Goal: Transaction & Acquisition: Purchase product/service

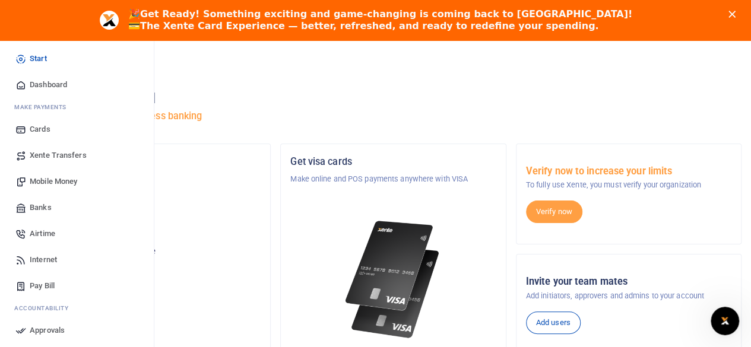
click at [25, 204] on icon at bounding box center [20, 208] width 11 height 11
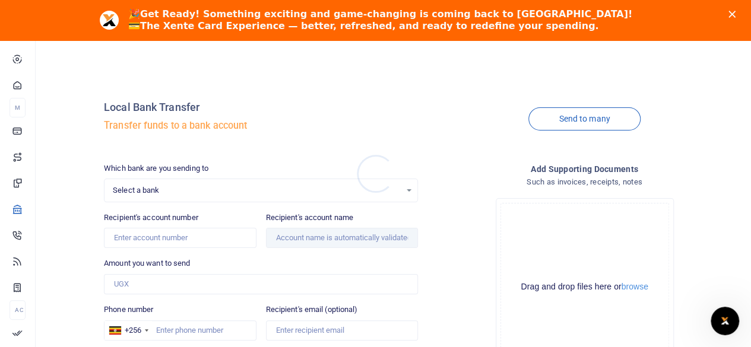
click at [122, 185] on div at bounding box center [375, 173] width 751 height 347
click at [133, 192] on span "Select a bank" at bounding box center [257, 191] width 288 height 12
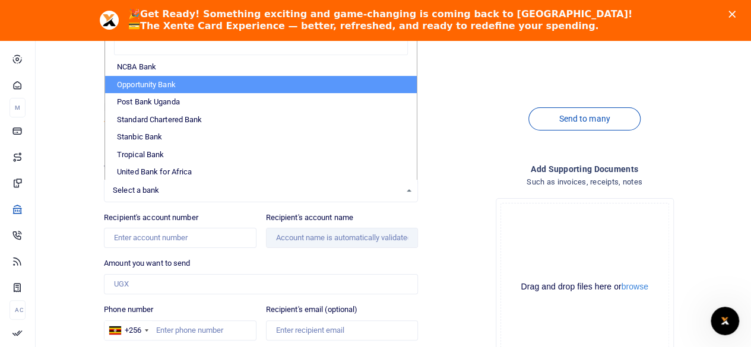
scroll to position [319, 0]
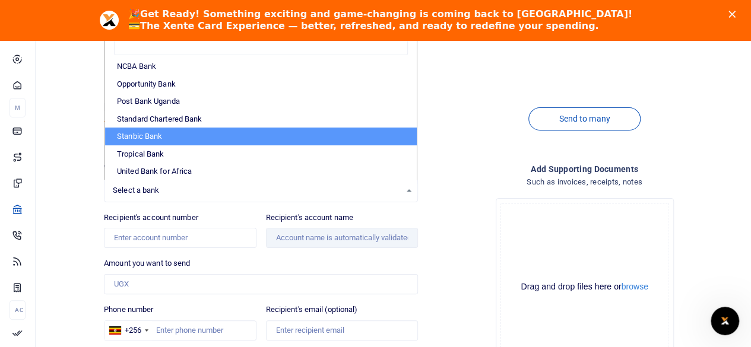
click at [173, 134] on li "Stanbic Bank" at bounding box center [261, 137] width 312 height 18
select select "STANBIC"
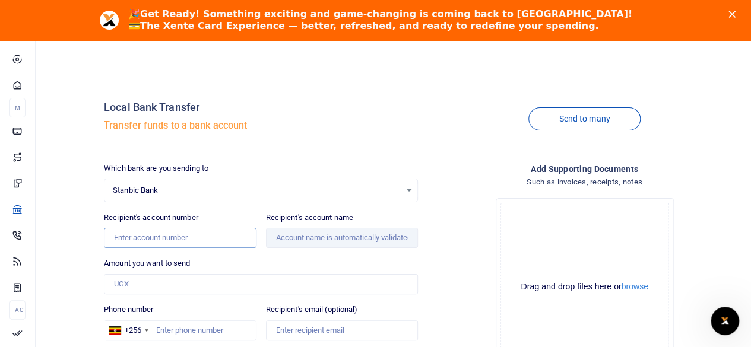
click at [141, 237] on input "Recipient's account number" at bounding box center [180, 238] width 152 height 20
click at [249, 280] on input "Amount you want to send" at bounding box center [261, 284] width 314 height 20
click at [325, 239] on input "Recipient's account name" at bounding box center [342, 238] width 152 height 20
click at [198, 232] on input "9030021175810" at bounding box center [180, 238] width 152 height 20
click at [183, 270] on div "Amount you want to send Amount is required." at bounding box center [261, 276] width 314 height 37
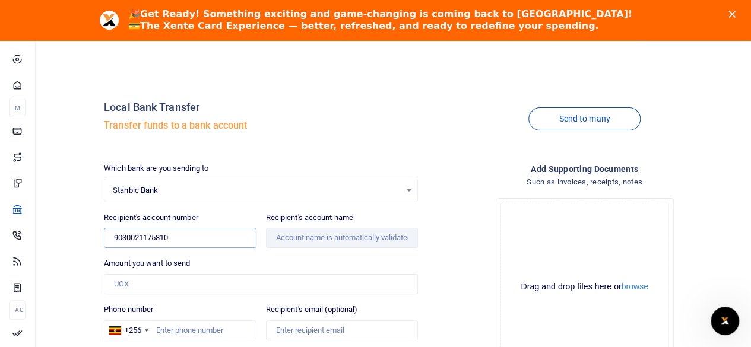
click at [191, 235] on input "9030021175810" at bounding box center [180, 238] width 152 height 20
type input "9030021175810"
click at [196, 282] on input "Amount you want to send" at bounding box center [261, 284] width 314 height 20
type input "500"
click at [185, 237] on input "9030021175810" at bounding box center [180, 238] width 152 height 20
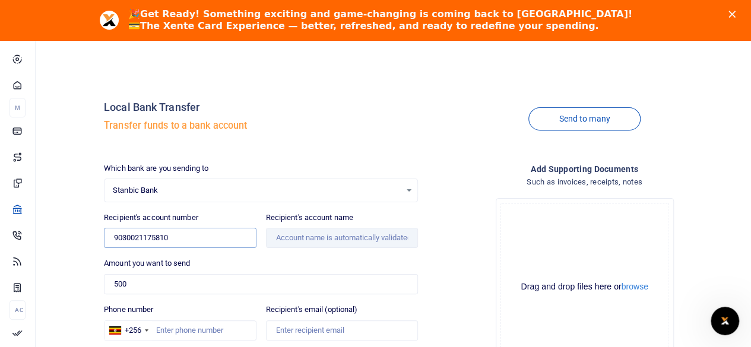
click at [185, 237] on input "9030021175810" at bounding box center [180, 238] width 152 height 20
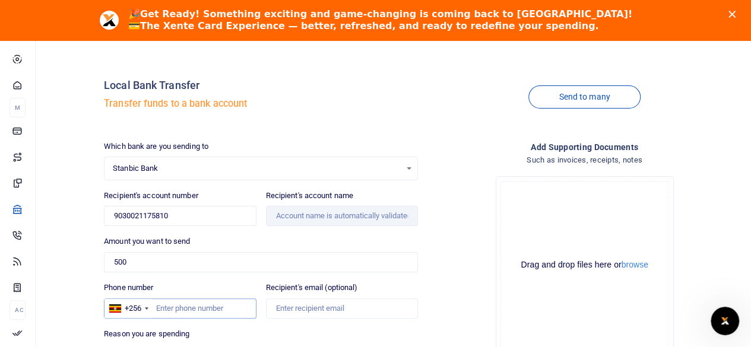
scroll to position [21, 0]
click at [298, 213] on input "Recipient's account name" at bounding box center [342, 217] width 152 height 20
click at [197, 214] on input "9030021175810" at bounding box center [180, 217] width 152 height 20
type input "9030021175810"
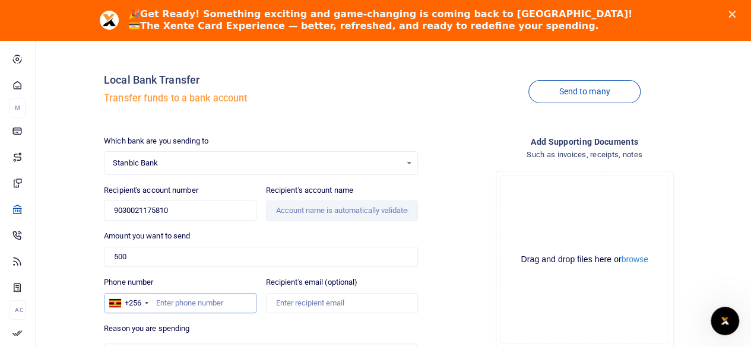
scroll to position [25, 0]
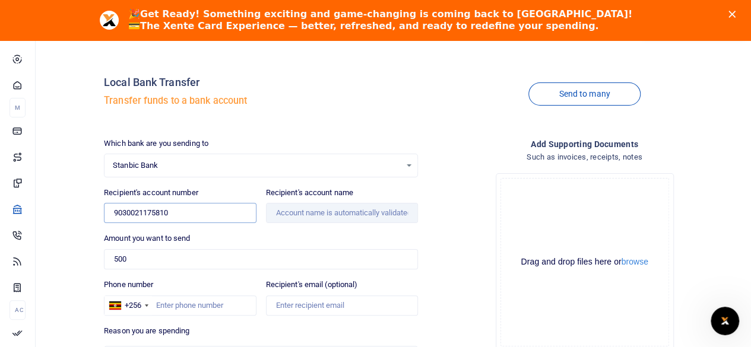
click at [176, 211] on input "9030021175810" at bounding box center [180, 213] width 152 height 20
drag, startPoint x: 176, startPoint y: 211, endPoint x: 105, endPoint y: 219, distance: 72.3
click at [105, 219] on input "9030021175810" at bounding box center [180, 213] width 152 height 20
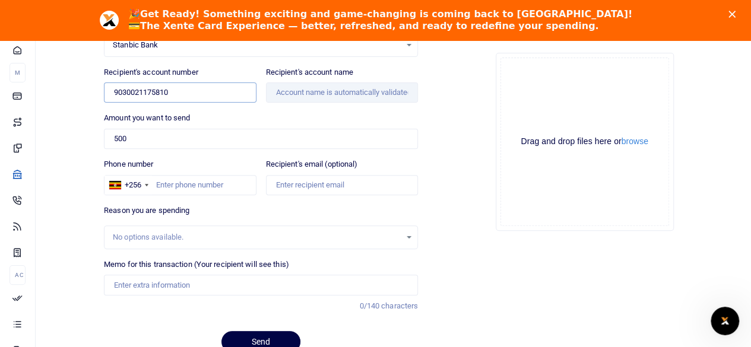
scroll to position [198, 0]
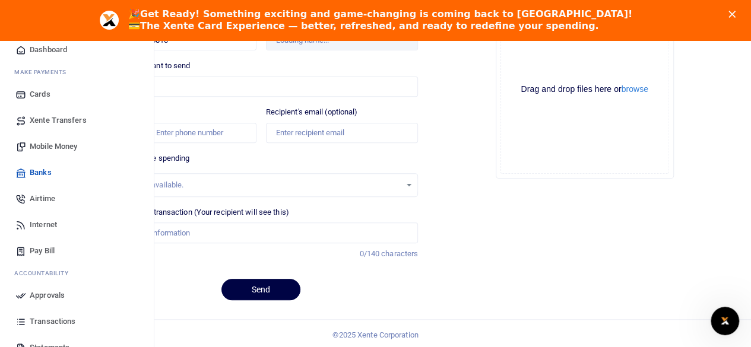
click at [31, 53] on span "Dashboard" at bounding box center [48, 50] width 37 height 12
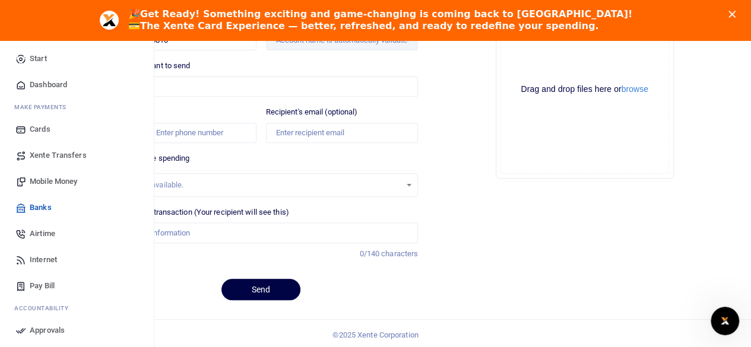
scroll to position [102, 0]
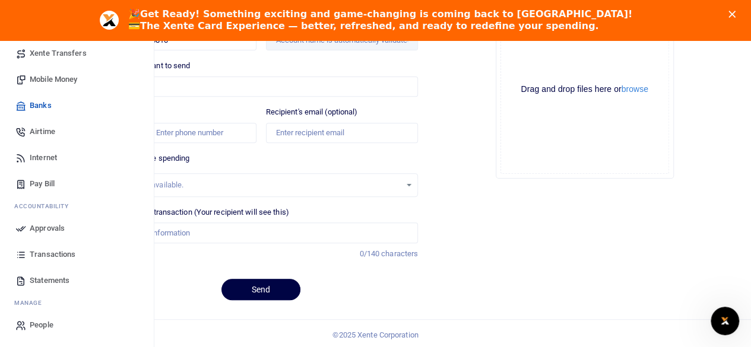
click at [34, 107] on span "Banks" at bounding box center [41, 106] width 22 height 12
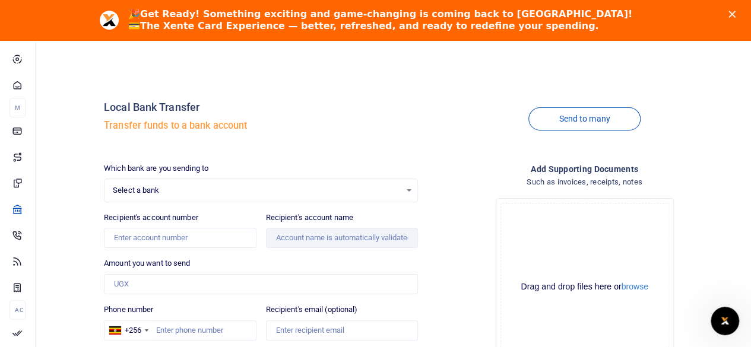
click at [736, 11] on polygon "Close" at bounding box center [732, 14] width 7 height 7
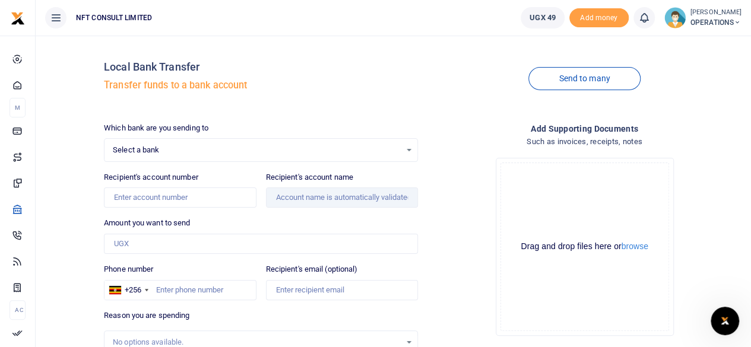
click at [709, 12] on small "[PERSON_NAME]" at bounding box center [716, 13] width 51 height 10
click at [695, 45] on link "Switch accounts" at bounding box center [696, 43] width 94 height 17
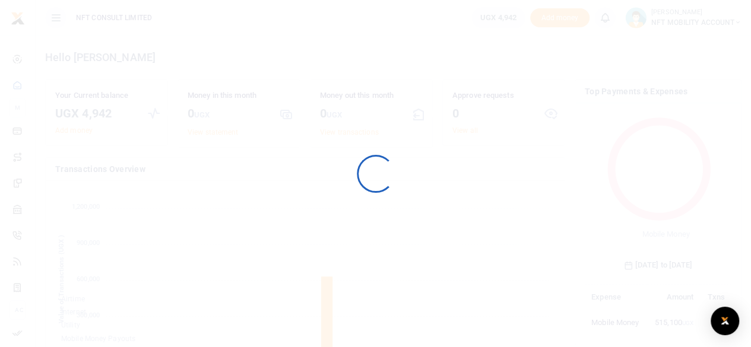
scroll to position [157, 138]
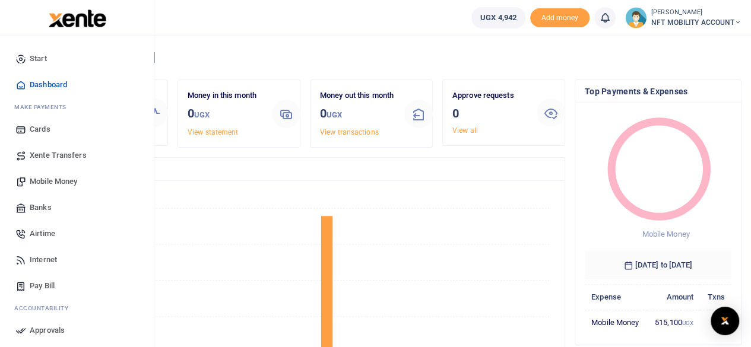
click at [46, 207] on span "Banks" at bounding box center [41, 208] width 22 height 12
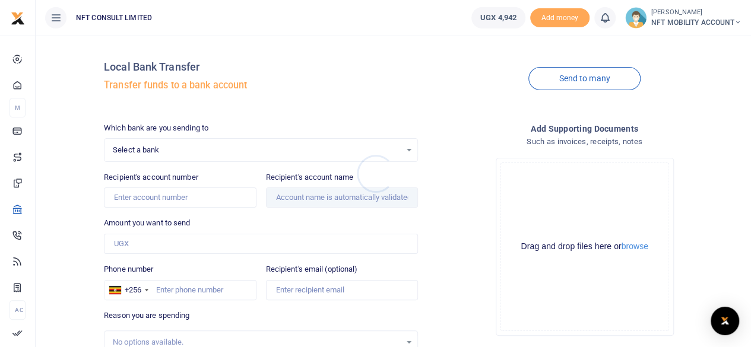
click at [157, 150] on div at bounding box center [375, 173] width 751 height 347
click at [157, 150] on span "Select a bank" at bounding box center [257, 150] width 288 height 12
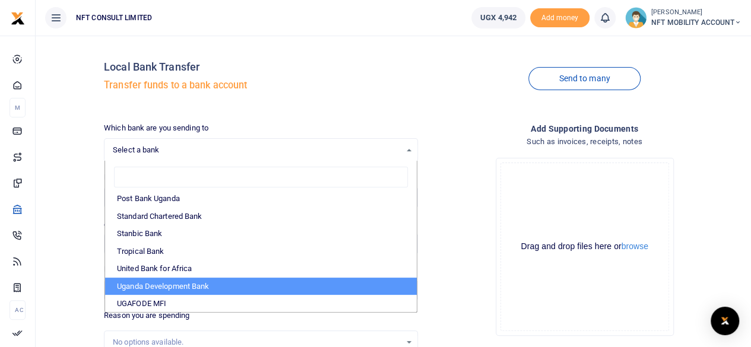
scroll to position [42, 0]
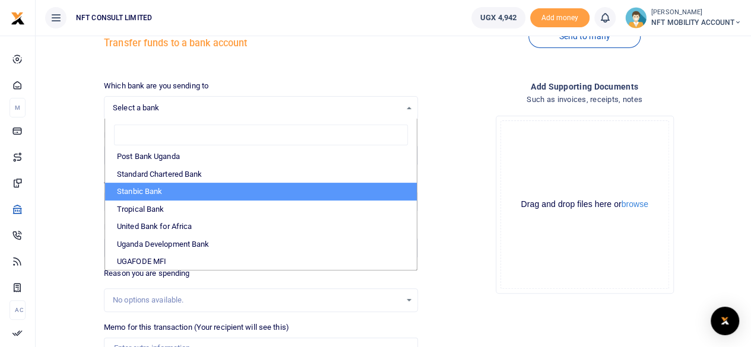
click at [171, 187] on li "Stanbic Bank" at bounding box center [261, 192] width 312 height 18
select select "STANBIC"
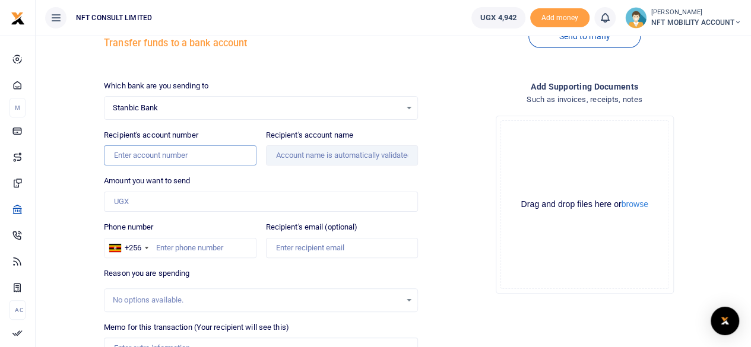
click at [168, 150] on input "Recipient's account number" at bounding box center [180, 155] width 152 height 20
paste input "9030021175810"
click at [127, 204] on input "Amount you want to send" at bounding box center [261, 202] width 314 height 20
click at [119, 155] on input "9030021175810" at bounding box center [180, 155] width 152 height 20
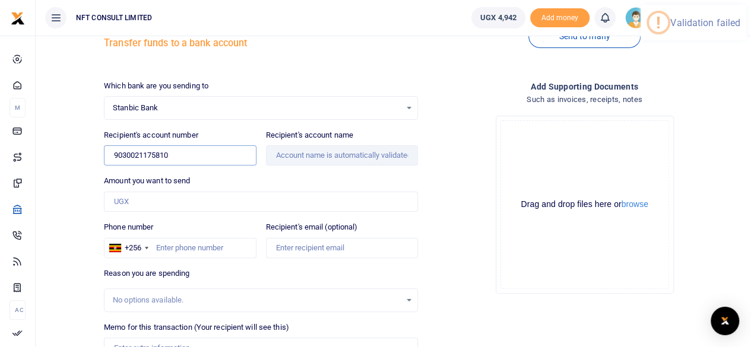
click at [176, 154] on input "9030021175810" at bounding box center [180, 155] width 152 height 20
type input "9030021175810"
click at [176, 198] on input "Amount you want to send" at bounding box center [261, 202] width 314 height 20
